Goal: Navigation & Orientation: Find specific page/section

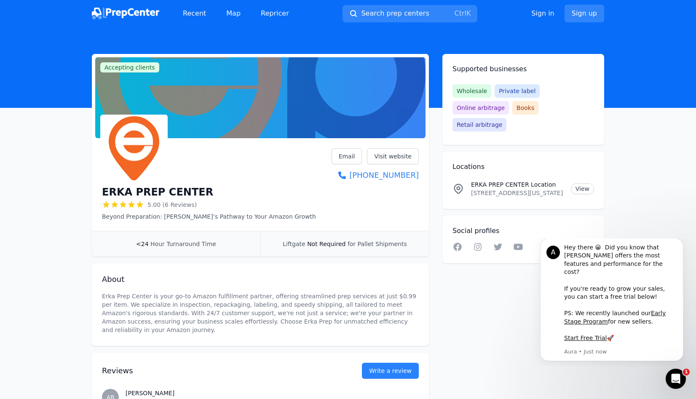
click at [174, 190] on h1 "ERKA PREP CENTER" at bounding box center [157, 191] width 111 height 13
click at [209, 19] on link "Recent" at bounding box center [194, 13] width 37 height 17
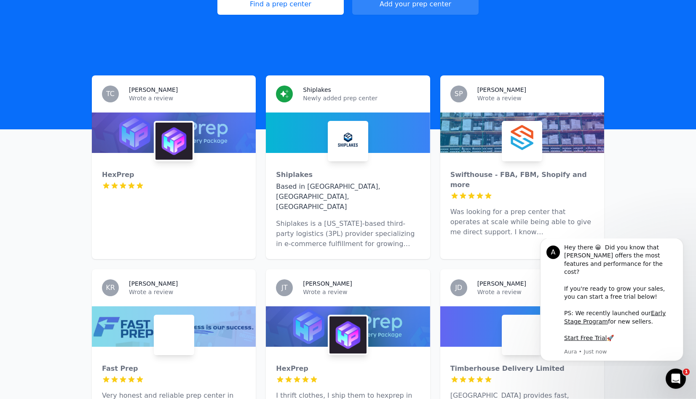
scroll to position [258, 0]
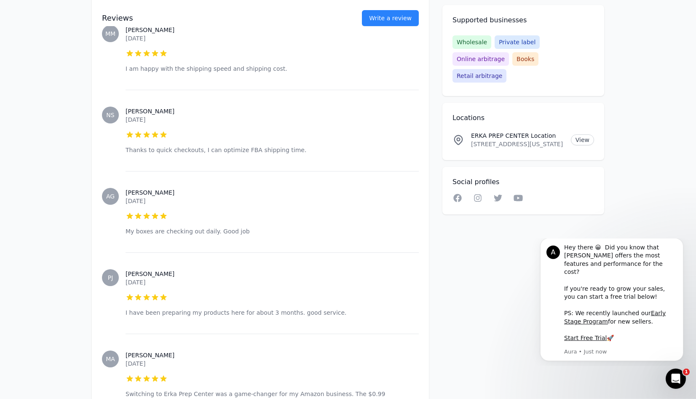
scroll to position [419, 0]
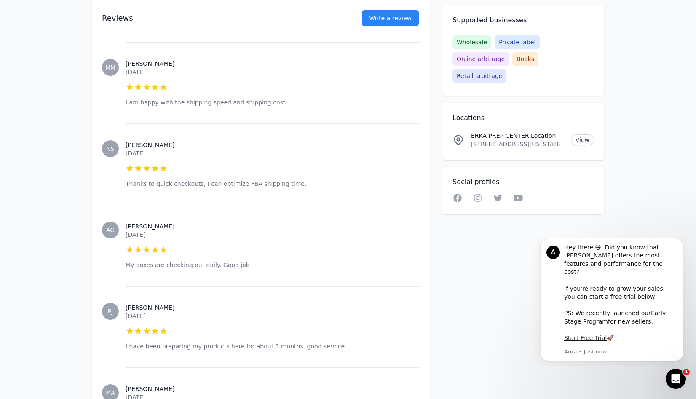
click at [506, 69] on span "Retail arbitrage" at bounding box center [479, 75] width 54 height 13
